Goal: Task Accomplishment & Management: Use online tool/utility

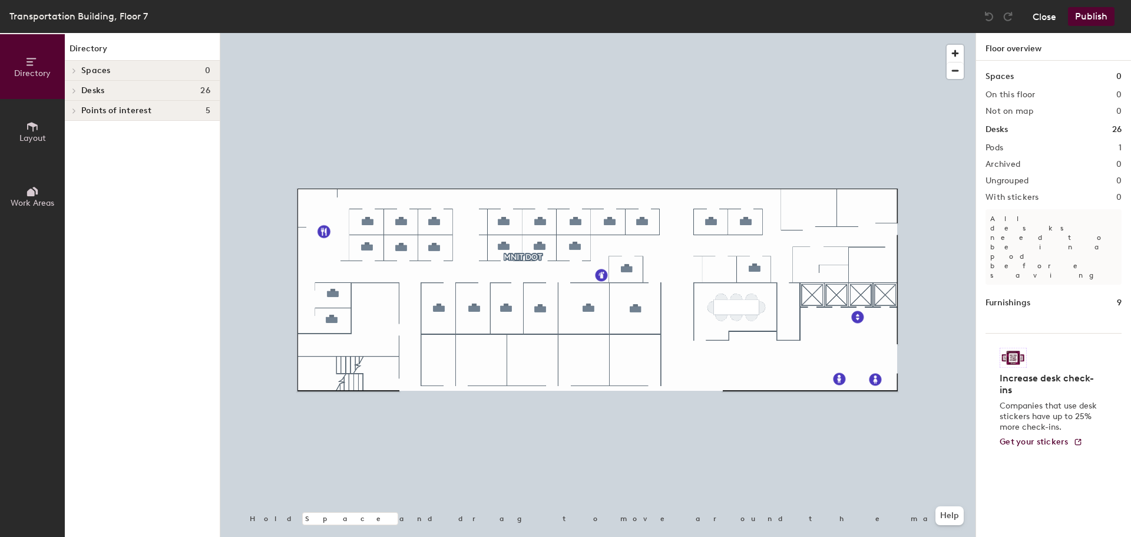
click at [1045, 20] on button "Close" at bounding box center [1044, 16] width 24 height 19
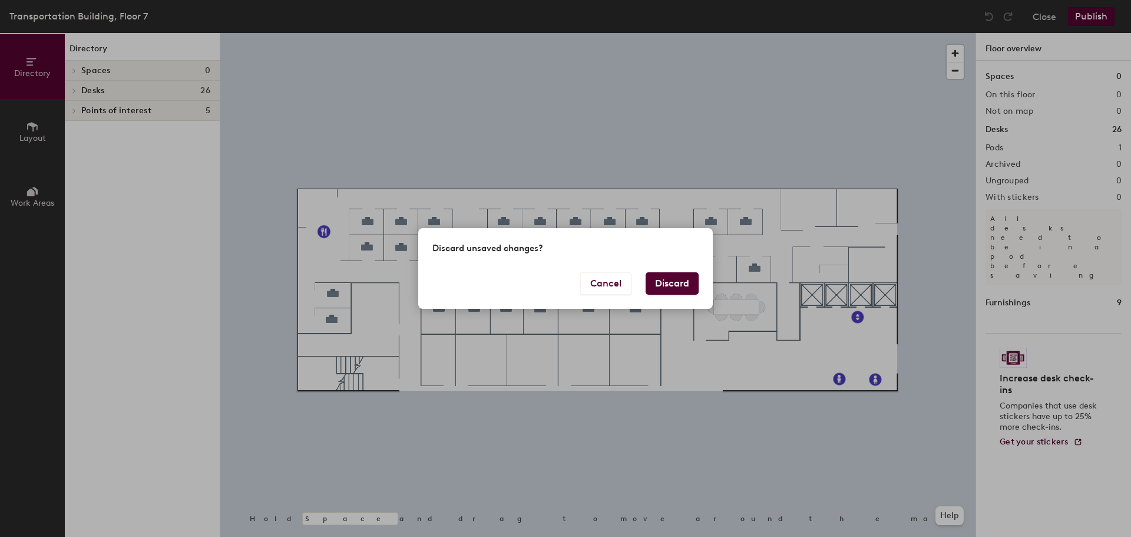
click at [660, 284] on button "Discard" at bounding box center [671, 283] width 53 height 22
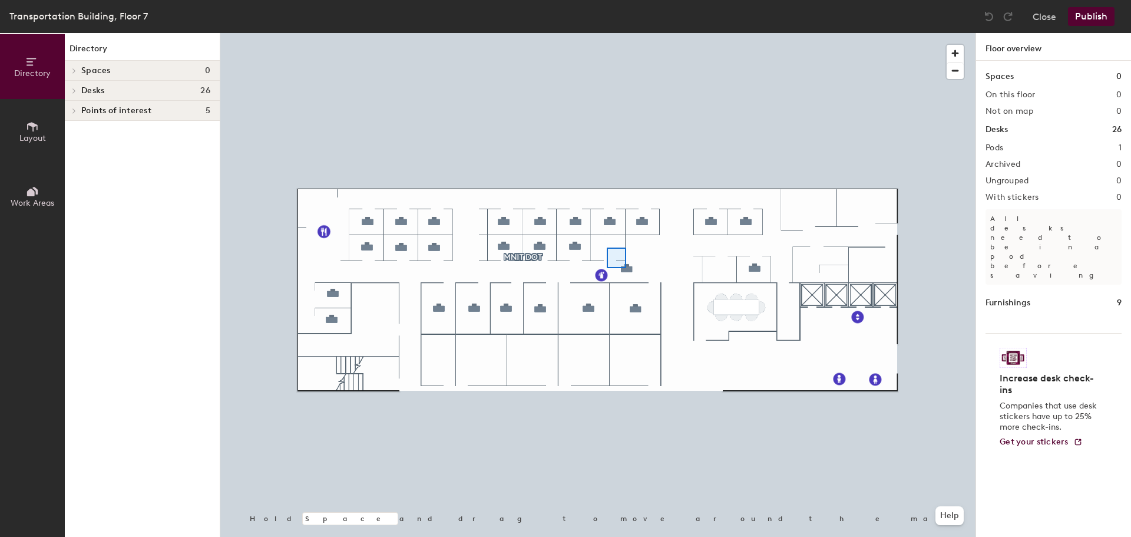
click at [606, 33] on div at bounding box center [597, 33] width 755 height 0
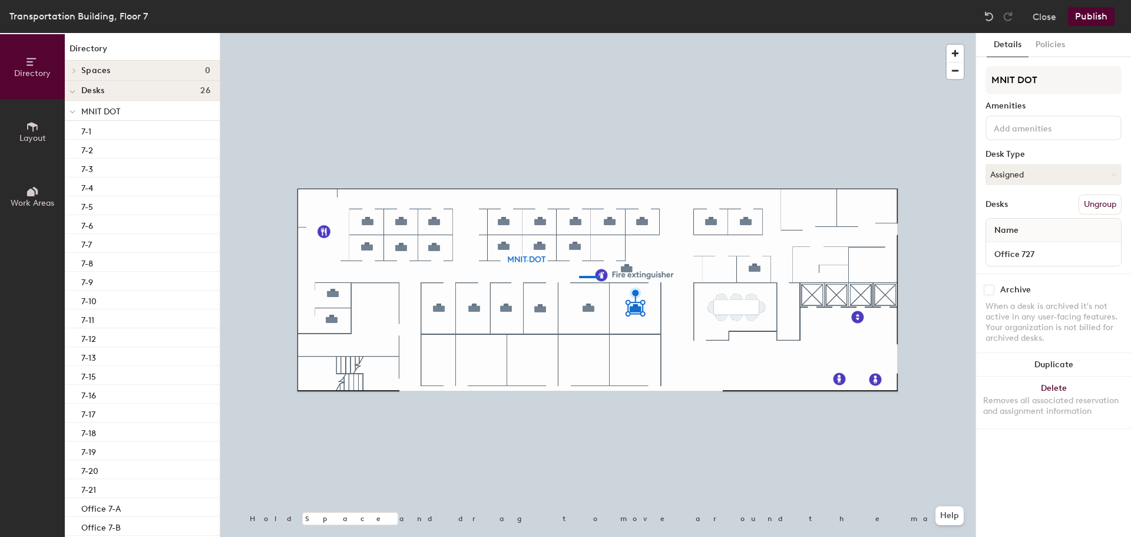
click at [574, 33] on div at bounding box center [597, 33] width 755 height 0
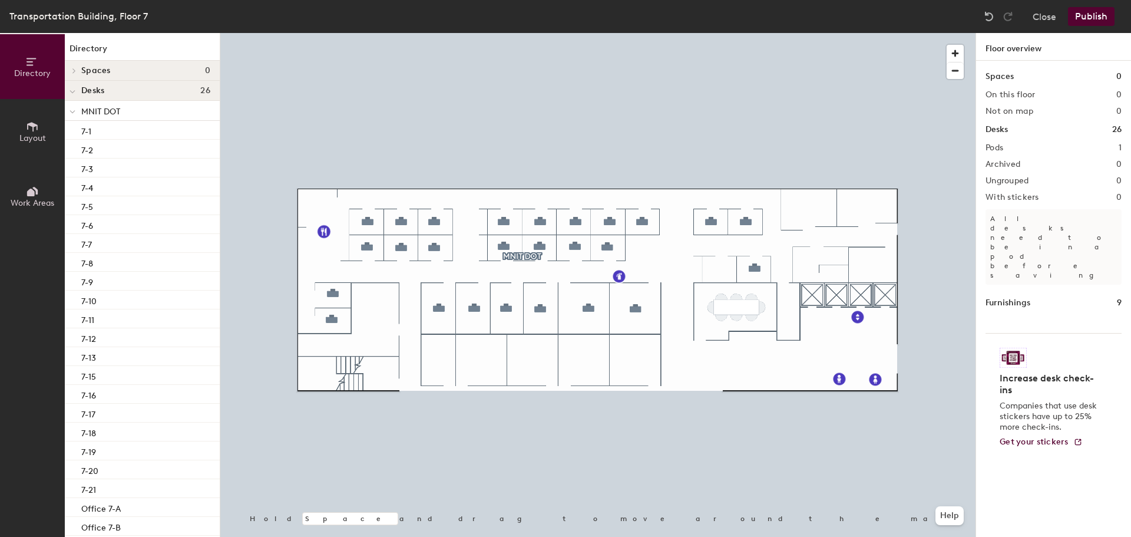
click at [1083, 15] on button "Publish" at bounding box center [1091, 16] width 47 height 19
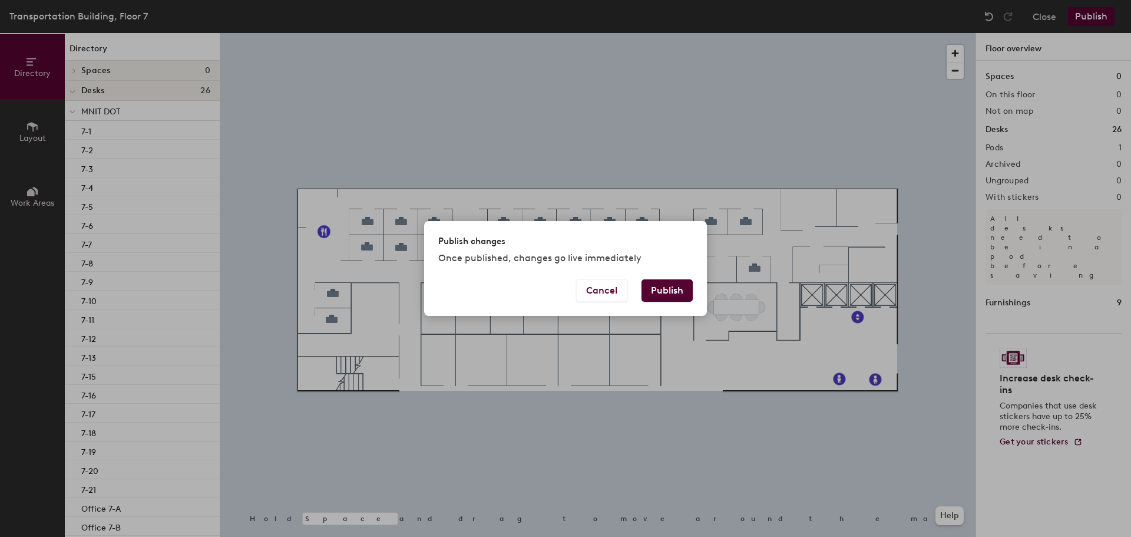
click at [676, 287] on button "Publish" at bounding box center [666, 290] width 51 height 22
